Goal: Information Seeking & Learning: Learn about a topic

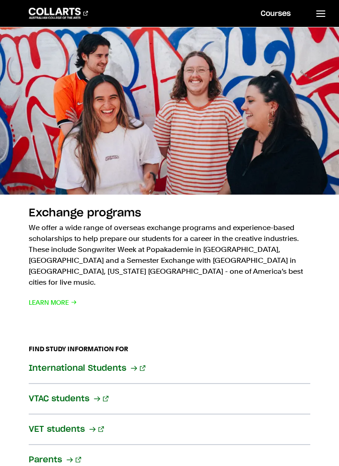
scroll to position [1454, 0]
click at [207, 302] on section "Industry partnerships Our industry connections are designed to bridge the gap b…" at bounding box center [170, 16] width 282 height 610
click at [228, 296] on div "Exchange programs We offer a wide range of overseas exchange programs and exper…" at bounding box center [170, 256] width 282 height 102
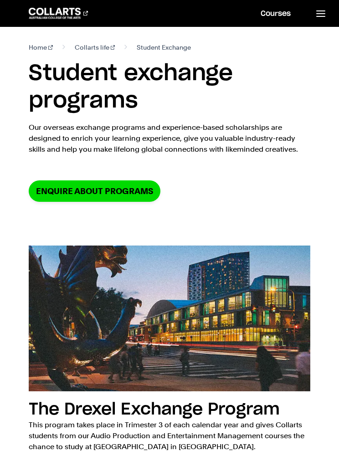
click at [327, 17] on link at bounding box center [320, 13] width 37 height 27
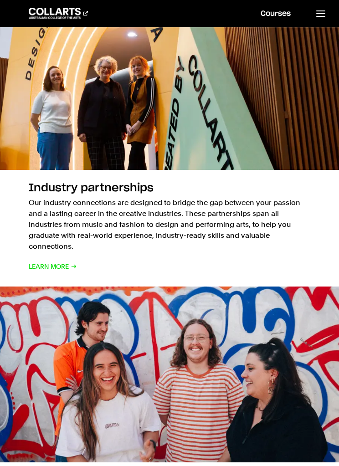
scroll to position [1185, 0]
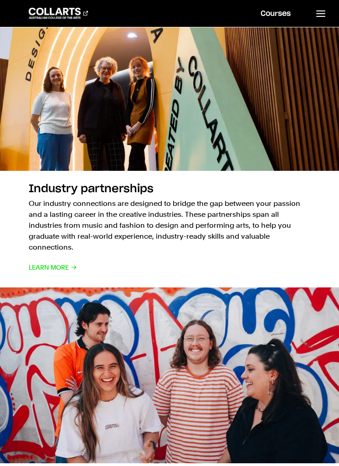
click at [329, 14] on link at bounding box center [320, 13] width 37 height 27
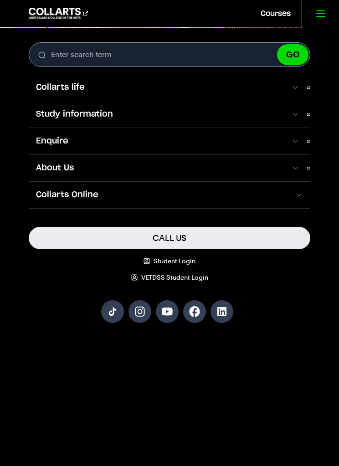
click at [298, 92] on span at bounding box center [295, 87] width 9 height 9
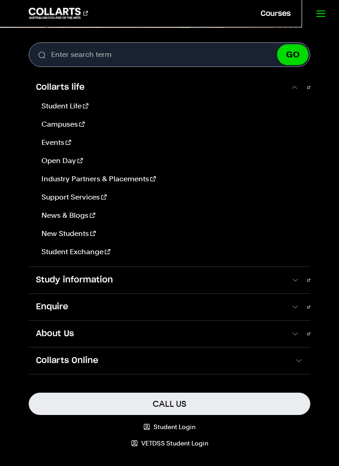
click at [303, 281] on link "Study information" at bounding box center [170, 280] width 282 height 26
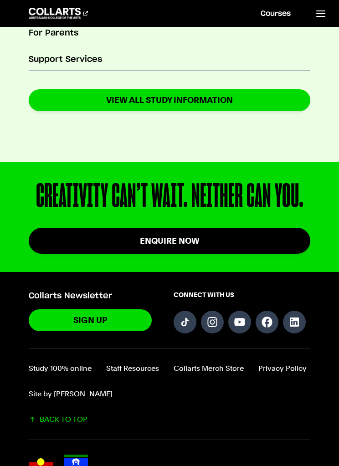
scroll to position [464, 0]
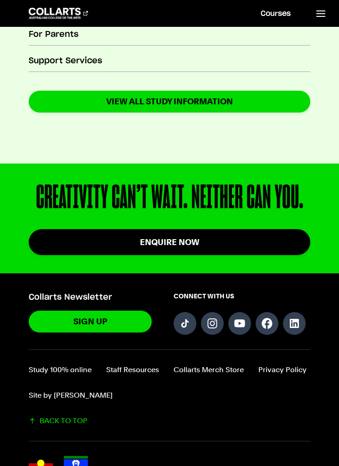
click at [61, 425] on link "BACK TO TOP" at bounding box center [170, 420] width 282 height 11
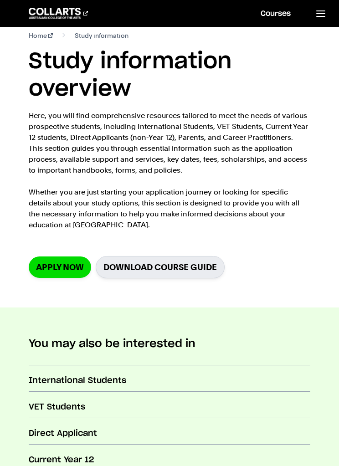
scroll to position [15, 0]
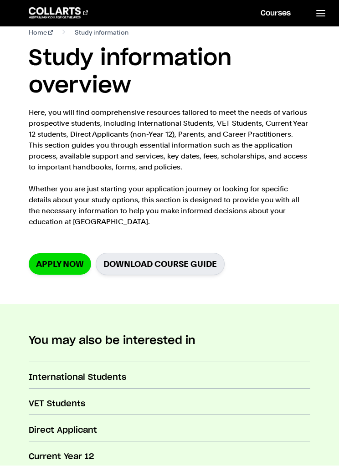
click at [169, 266] on link "Download Course Guide" at bounding box center [160, 264] width 129 height 22
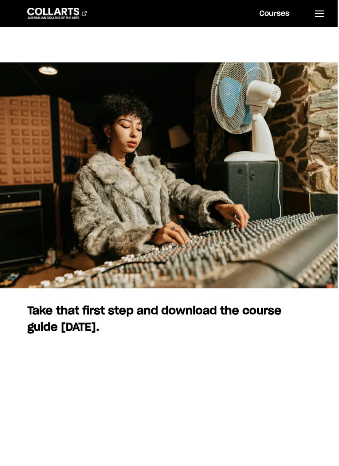
scroll to position [0, 1]
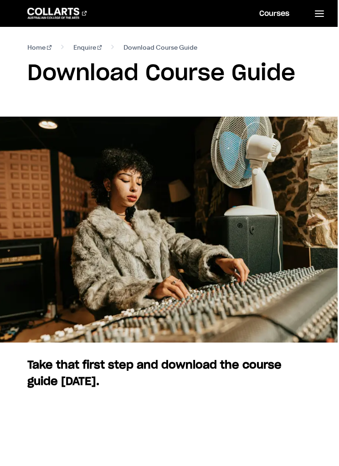
click at [159, 52] on span "Download Course Guide" at bounding box center [160, 47] width 74 height 11
click at [131, 53] on section "Home Enquire Download Course Guide Download Course Guide" at bounding box center [168, 71] width 282 height 89
click at [142, 46] on span "Download Course Guide" at bounding box center [160, 47] width 74 height 11
click at [143, 52] on span "Download Course Guide" at bounding box center [160, 47] width 74 height 11
click at [157, 54] on section "Home Enquire Download Course Guide Download Course Guide" at bounding box center [168, 71] width 282 height 89
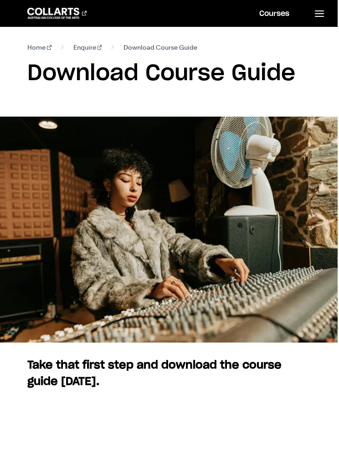
click at [138, 50] on span "Download Course Guide" at bounding box center [160, 47] width 74 height 11
click at [143, 54] on section "Home Enquire Download Course Guide Download Course Guide" at bounding box center [168, 71] width 282 height 89
click at [157, 61] on h1 "Download Course Guide" at bounding box center [168, 73] width 282 height 27
click at [87, 60] on section "Home Enquire Download Course Guide Download Course Guide" at bounding box center [168, 71] width 282 height 89
click at [144, 50] on span "Download Course Guide" at bounding box center [160, 47] width 74 height 11
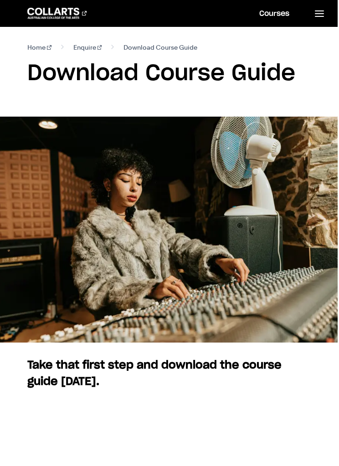
click at [323, 17] on icon at bounding box center [319, 13] width 11 height 11
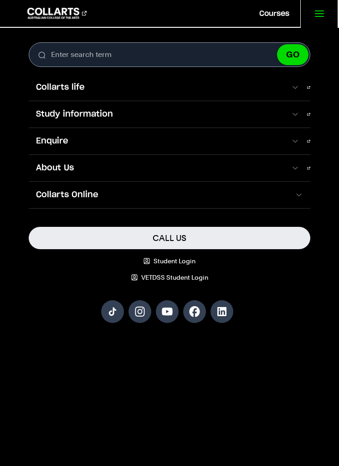
click at [303, 93] on link "Collarts life" at bounding box center [170, 87] width 282 height 26
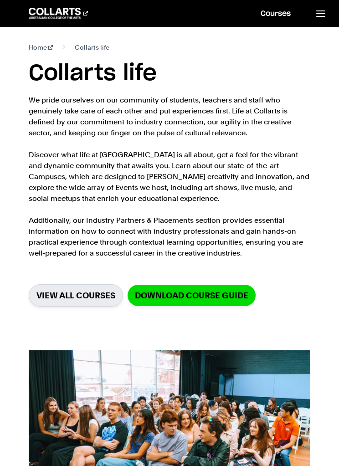
click at [74, 296] on link "VIEW ALL COURSES" at bounding box center [76, 295] width 94 height 22
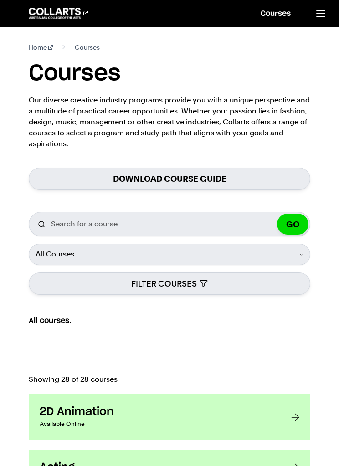
click at [301, 227] on button "GO" at bounding box center [292, 224] width 31 height 21
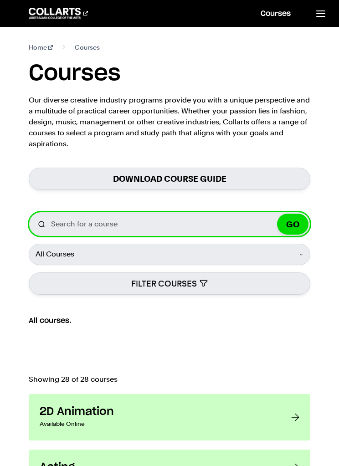
click at [193, 212] on input "Search for a course" at bounding box center [170, 224] width 282 height 25
